Goal: Information Seeking & Learning: Learn about a topic

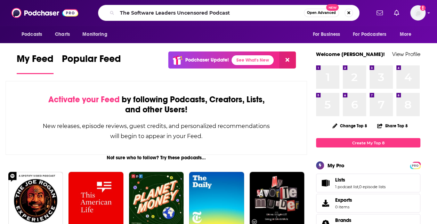
type input "The Software Leaders Uncensored Podcast"
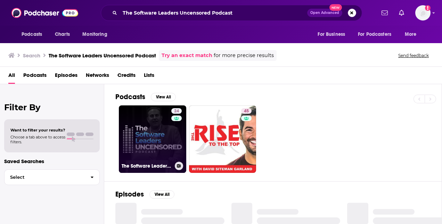
click at [172, 132] on div "24" at bounding box center [177, 135] width 12 height 54
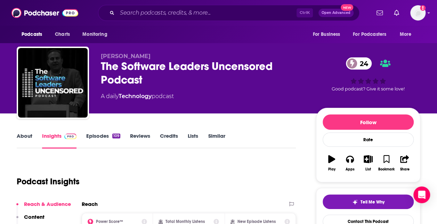
click at [94, 136] on link "Episodes 109" at bounding box center [103, 141] width 34 height 16
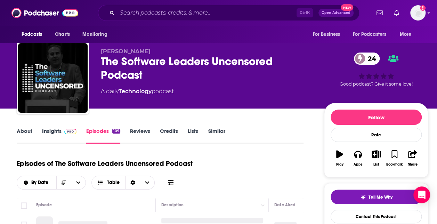
scroll to position [70, 0]
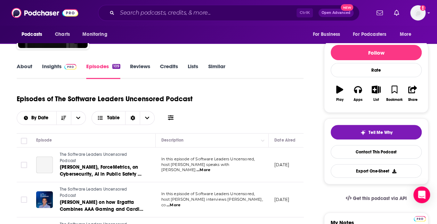
click at [52, 67] on link "Insights" at bounding box center [59, 71] width 34 height 16
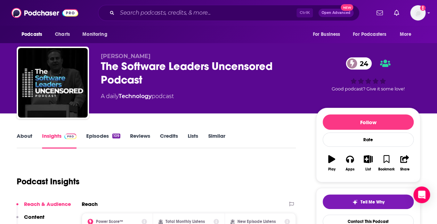
click at [28, 141] on link "About" at bounding box center [25, 141] width 16 height 16
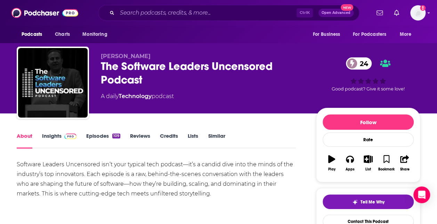
click at [223, 163] on div "Software Leaders Uncensored isn’t your typical tech podcast—it’s a candid dive …" at bounding box center [156, 179] width 279 height 39
click at [60, 136] on link "Insights" at bounding box center [59, 141] width 34 height 16
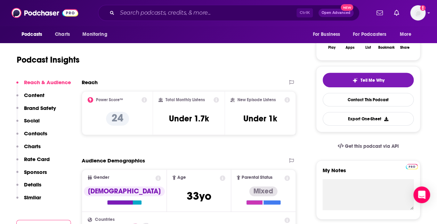
scroll to position [139, 0]
